Goal: Register for event/course

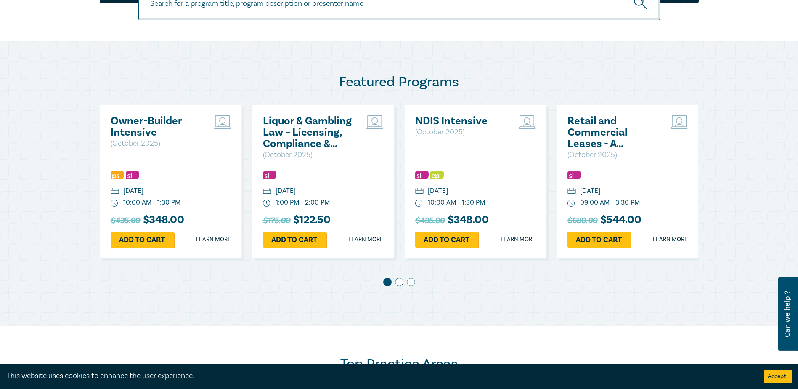
scroll to position [402, 0]
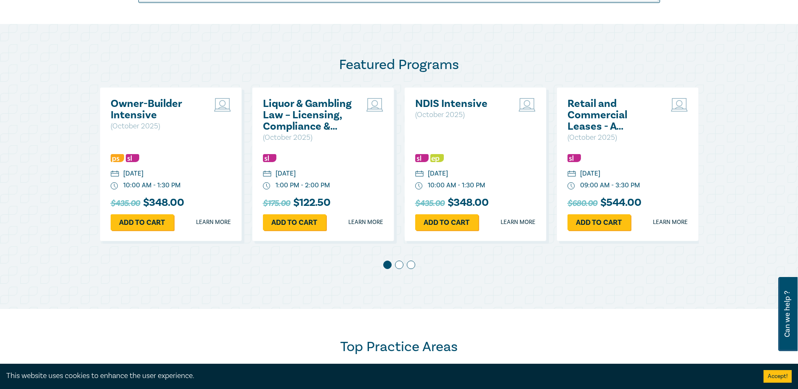
click at [318, 118] on h2 "Liquor & Gambling Law – Licensing, Compliance & Regulations" at bounding box center [308, 115] width 90 height 34
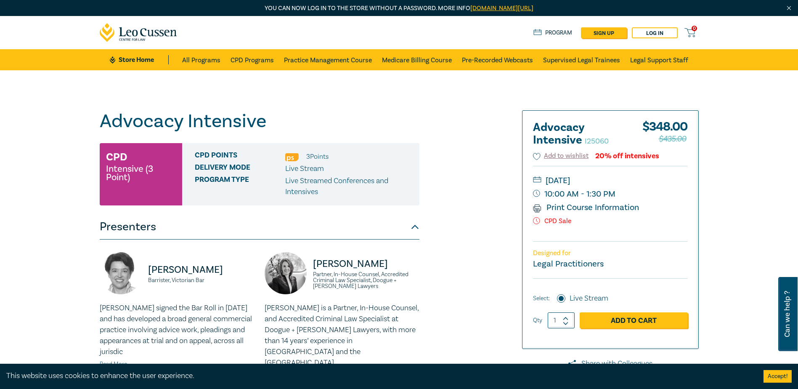
click at [452, 224] on div "Advocacy Intensive I25060 CPD Intensive (3 Point) CPD Points 3 Point s Delivery…" at bounding box center [298, 329] width 406 height 439
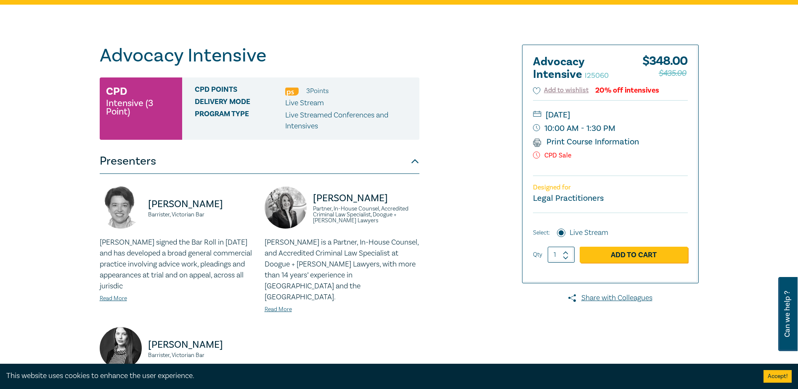
scroll to position [49, 0]
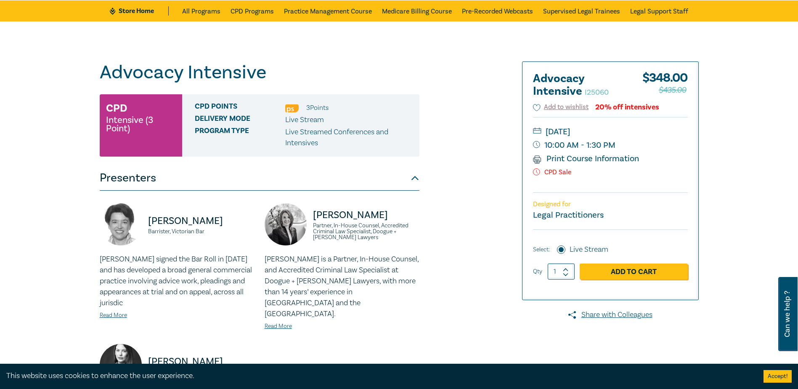
drag, startPoint x: 766, startPoint y: 111, endPoint x: 756, endPoint y: 118, distance: 12.7
click at [763, 115] on div "Advocacy Intensive I25060 CPD Intensive (3 Point) CPD Points 3 Point s Delivery…" at bounding box center [399, 280] width 798 height 519
